Goal: Find specific page/section: Find specific page/section

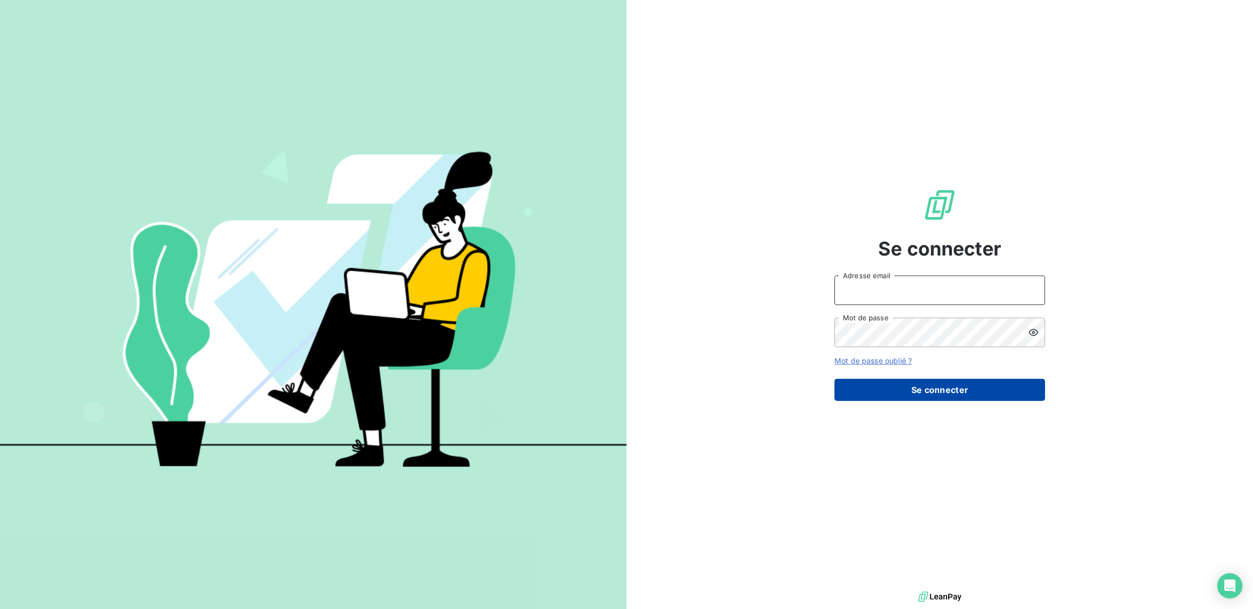
type input "[PERSON_NAME][EMAIL_ADDRESS][DOMAIN_NAME]"
click at [970, 386] on button "Se connecter" at bounding box center [940, 390] width 211 height 22
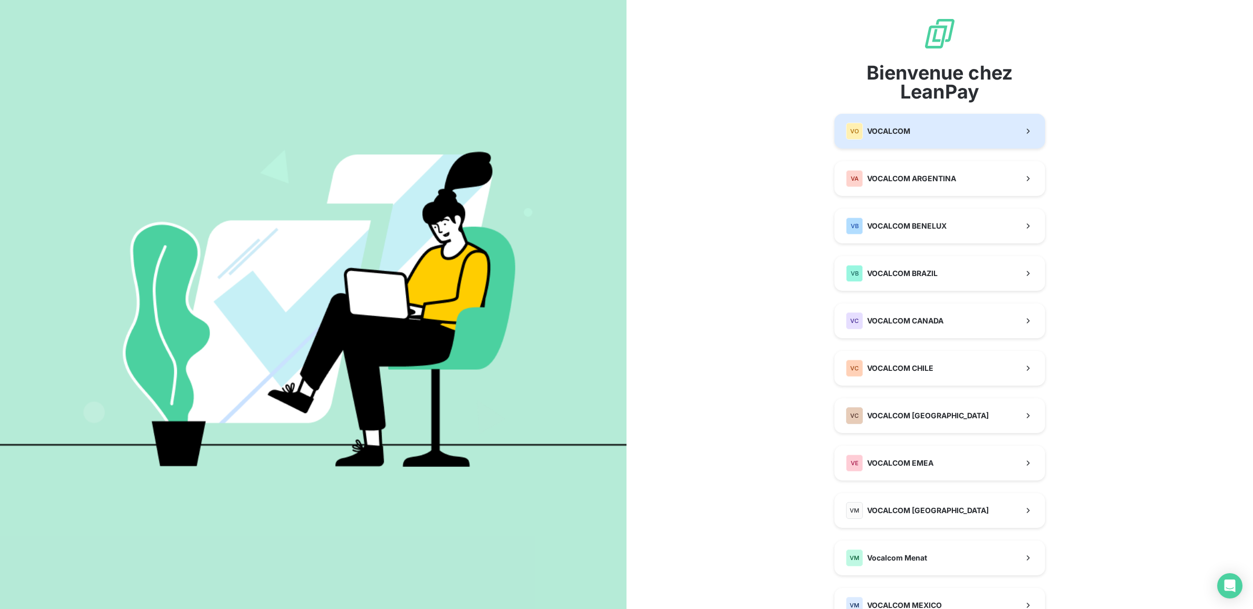
click at [891, 123] on div "VO VOCALCOM" at bounding box center [878, 131] width 64 height 17
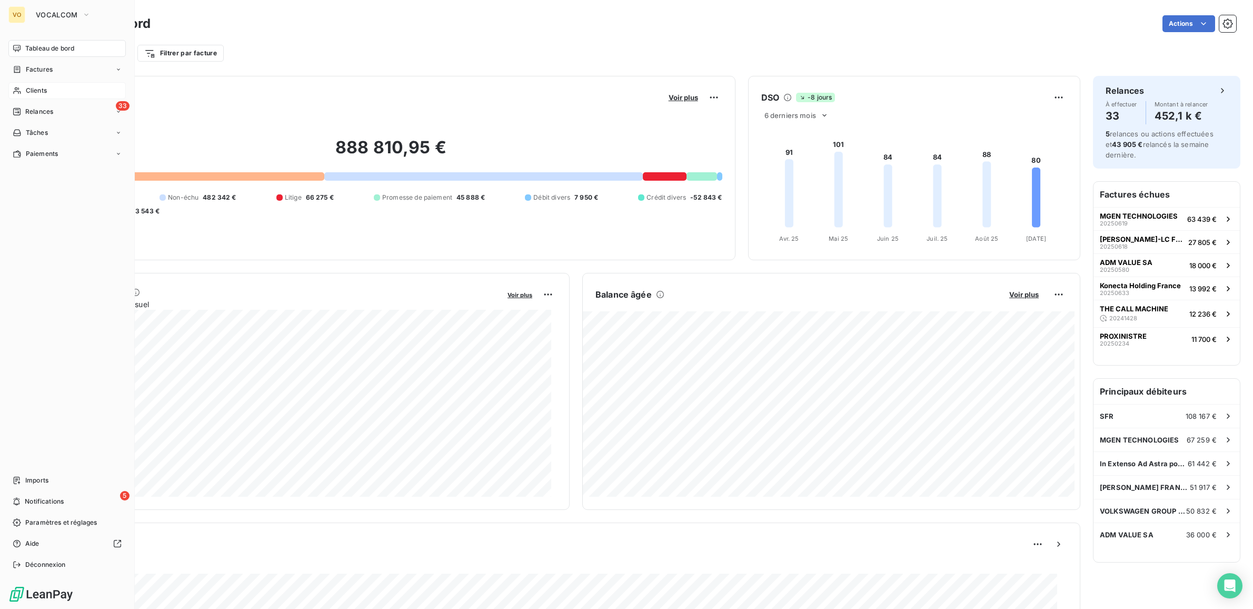
click at [41, 90] on span "Clients" at bounding box center [36, 90] width 21 height 9
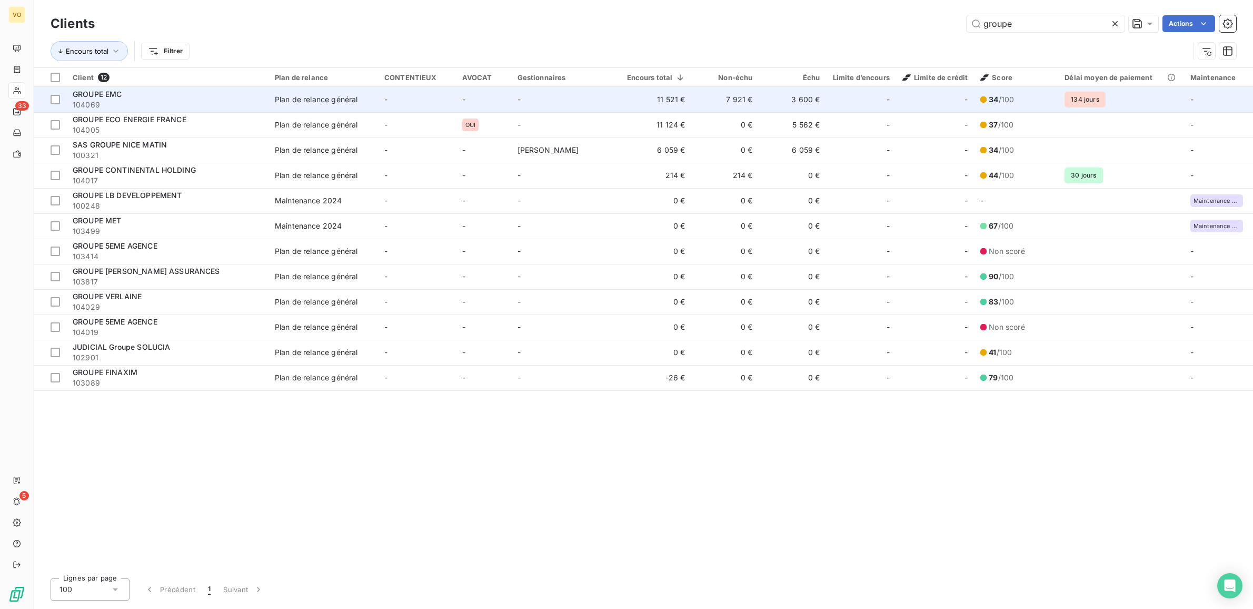
type input "groupe"
click at [113, 96] on span "GROUPE EMC" at bounding box center [98, 94] width 50 height 9
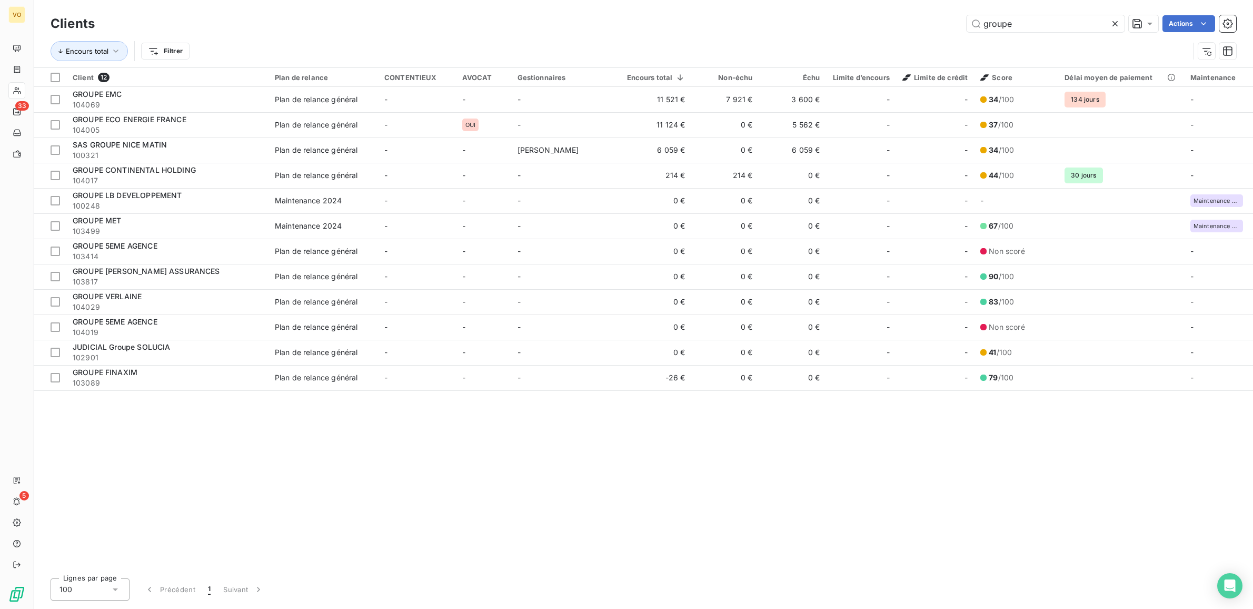
drag, startPoint x: 1014, startPoint y: 19, endPoint x: 960, endPoint y: 11, distance: 54.4
click at [960, 11] on div "Clients groupe Actions Encours total Filtrer" at bounding box center [644, 33] width 1220 height 67
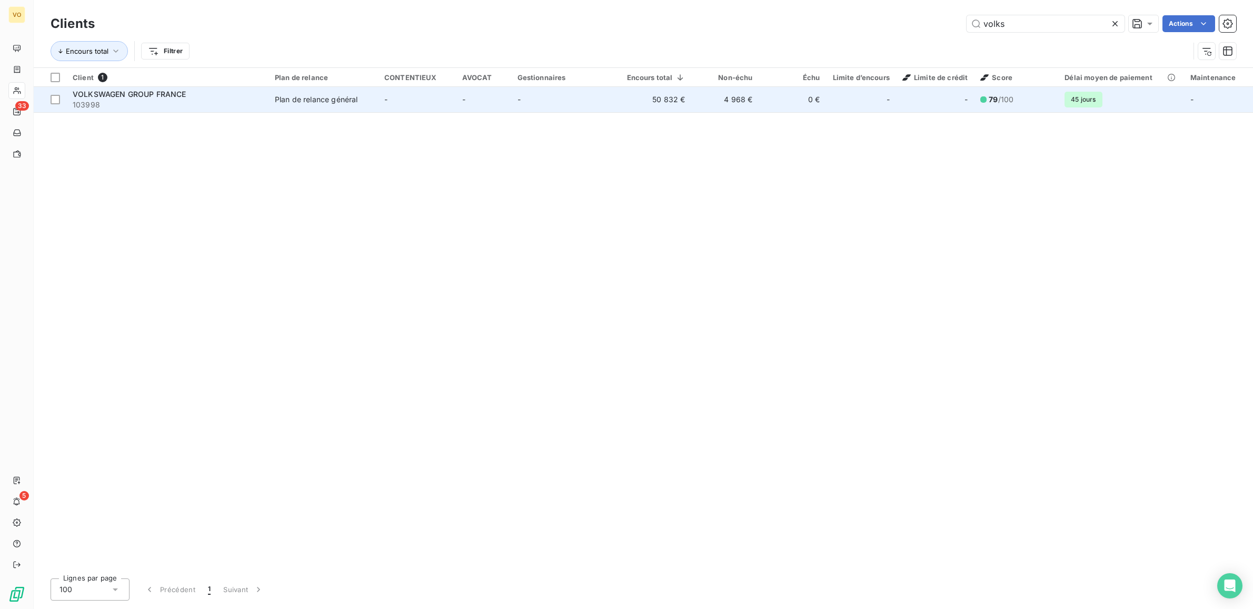
type input "volks"
click at [164, 100] on span "103998" at bounding box center [168, 105] width 190 height 11
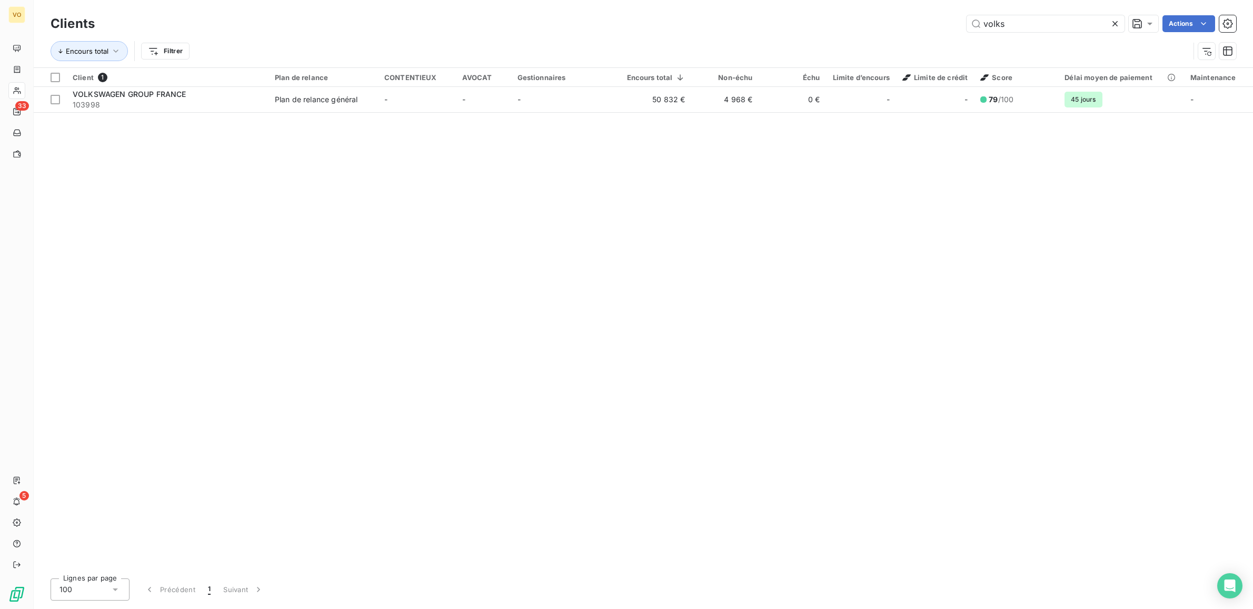
drag, startPoint x: 1007, startPoint y: 19, endPoint x: 944, endPoint y: 9, distance: 63.4
click at [944, 9] on div "Clients volks Actions Encours total Filtrer" at bounding box center [644, 33] width 1220 height 67
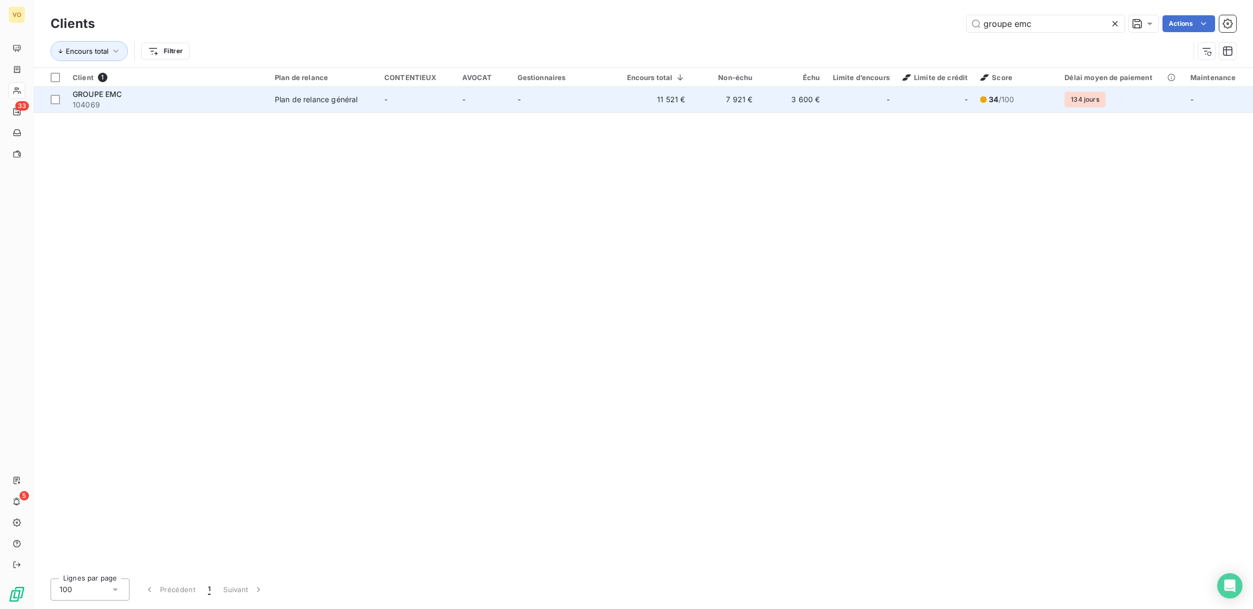
type input "groupe emc"
click at [345, 95] on div "Plan de relance général" at bounding box center [316, 99] width 83 height 11
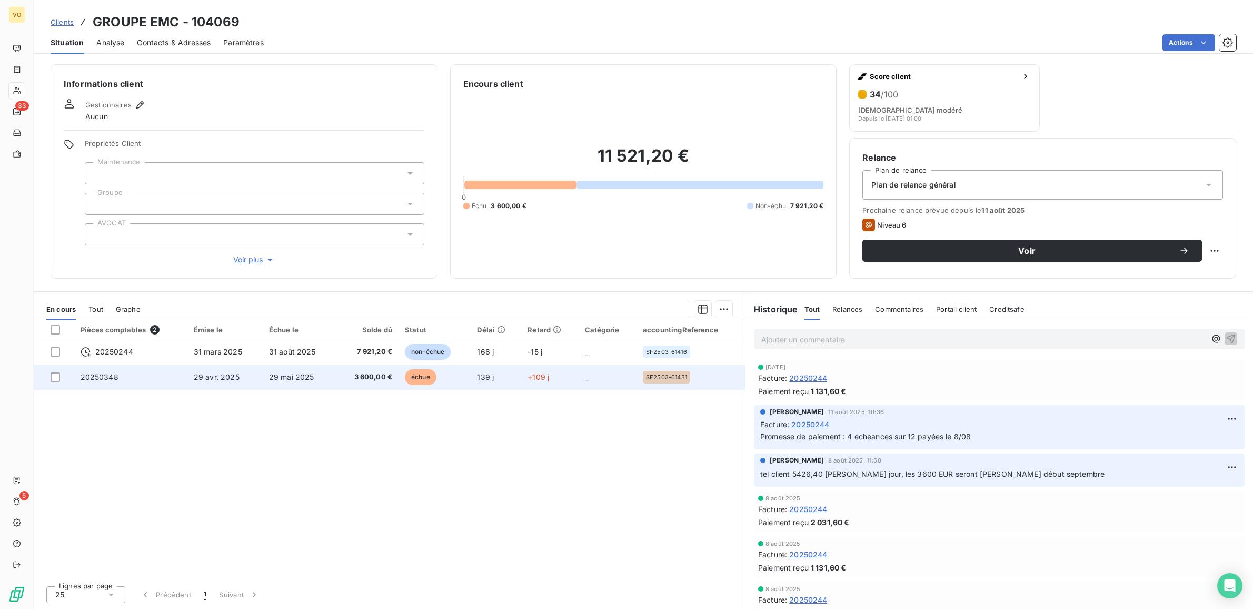
click at [375, 378] on span "3 600,00 €" at bounding box center [367, 377] width 50 height 11
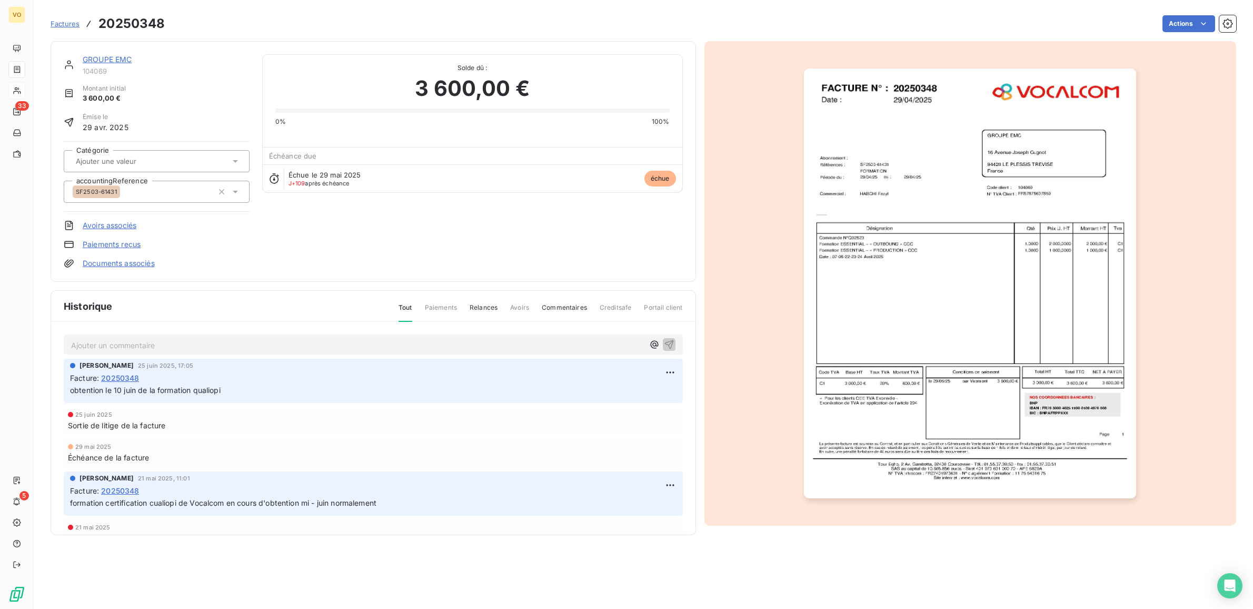
click at [1025, 142] on img "button" at bounding box center [970, 283] width 332 height 430
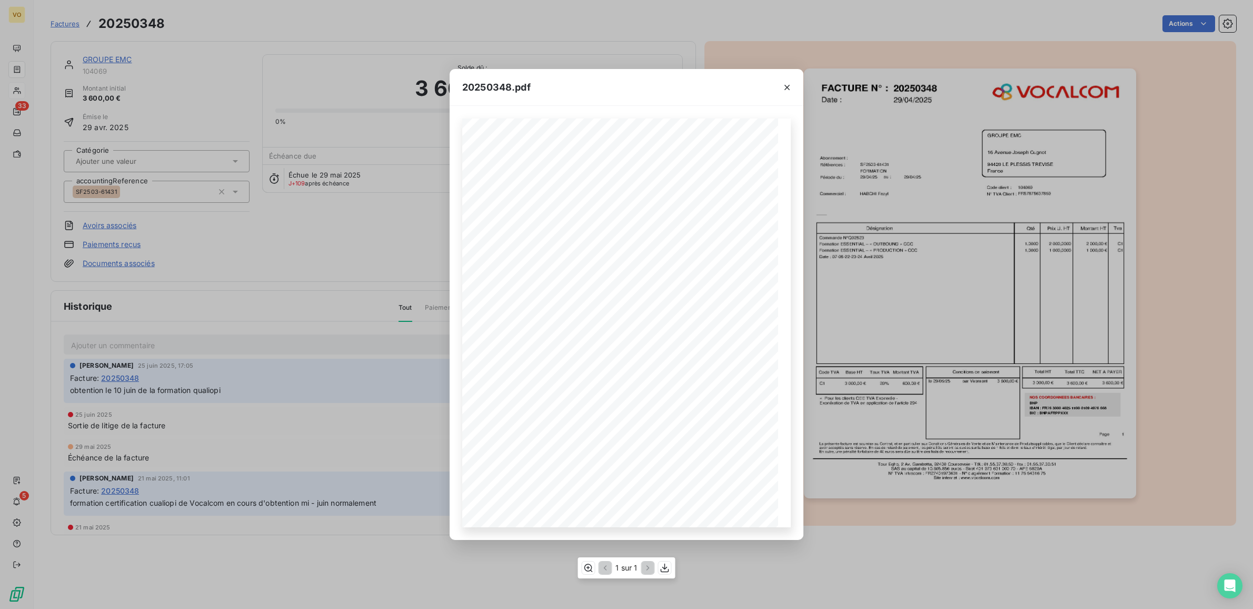
click at [689, 195] on span "[STREET_ADDRESS][PERSON_NAME]" at bounding box center [685, 197] width 85 height 5
click at [586, 568] on icon "button" at bounding box center [588, 567] width 11 height 11
